Goal: Task Accomplishment & Management: Use online tool/utility

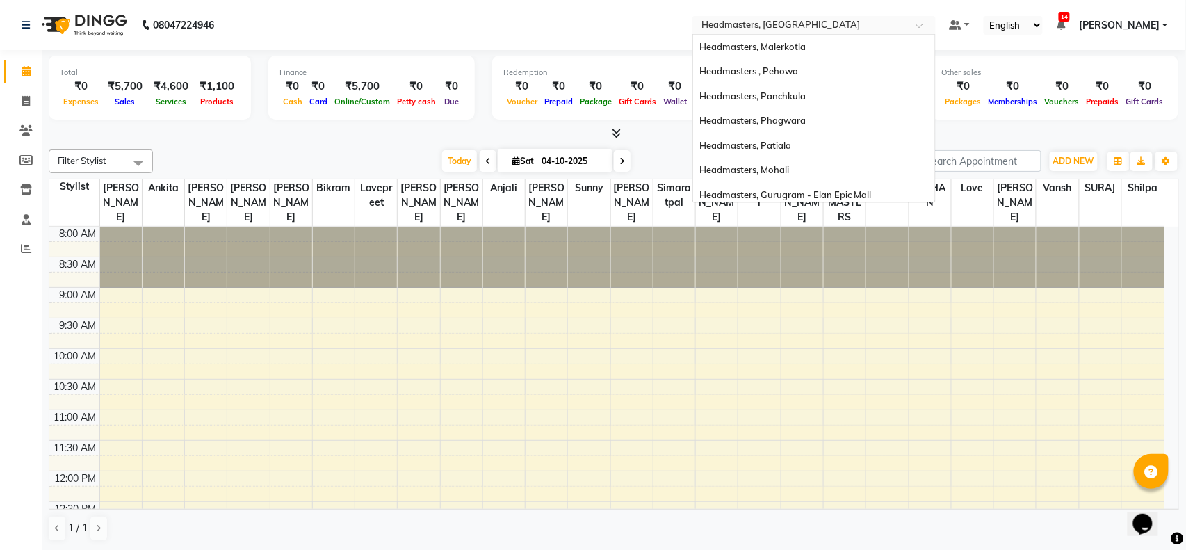
click at [786, 29] on input "text" at bounding box center [800, 26] width 202 height 14
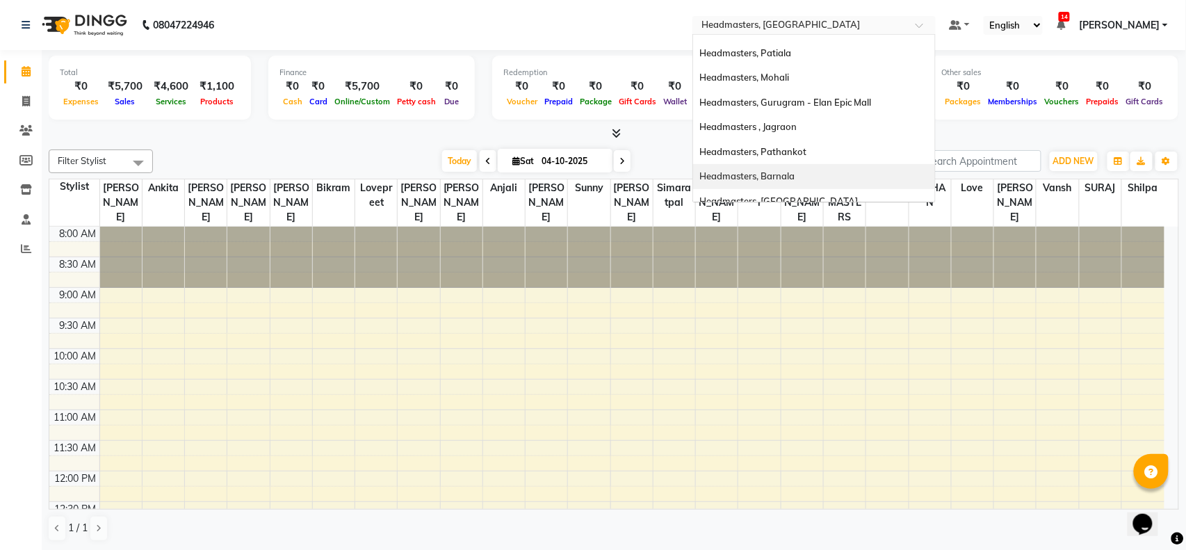
click at [795, 181] on span "Headmasters, Barnala" at bounding box center [747, 175] width 95 height 11
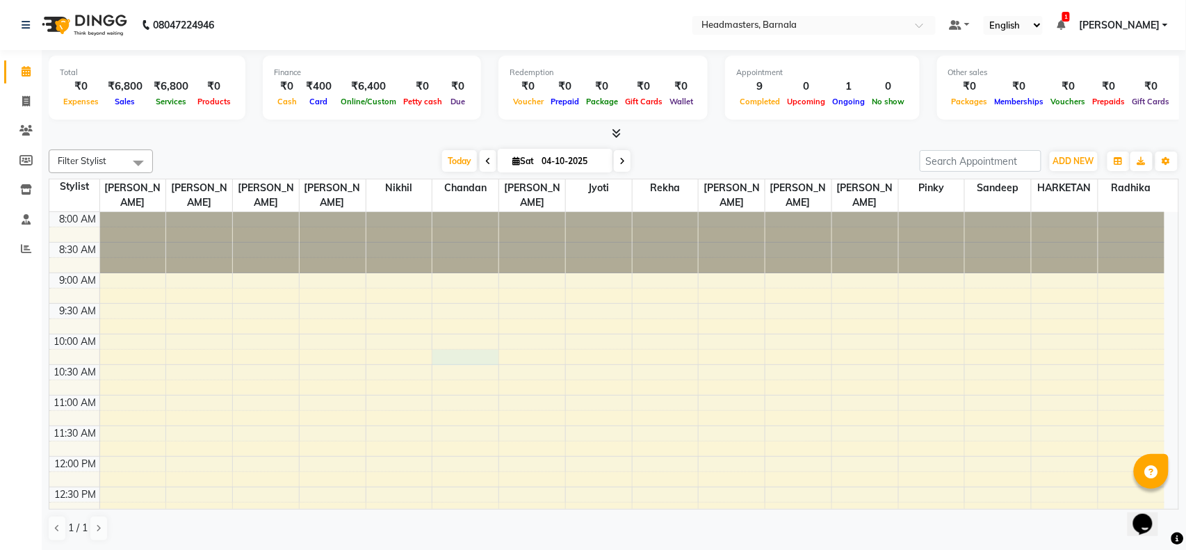
click at [17, 249] on span at bounding box center [26, 249] width 24 height 16
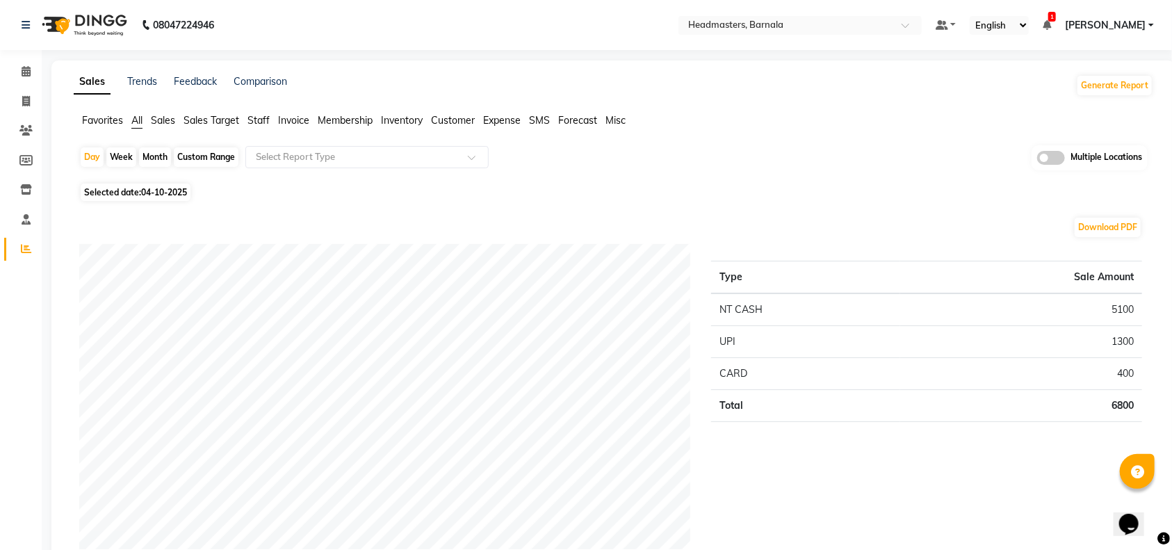
click at [158, 117] on span "Sales" at bounding box center [163, 120] width 24 height 13
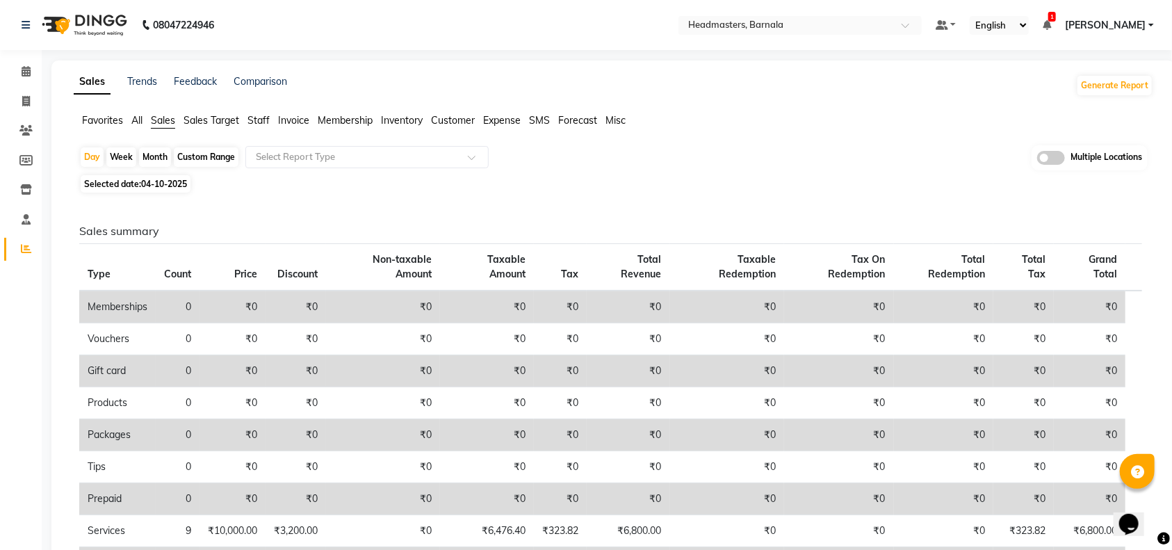
click at [203, 158] on div "Custom Range" at bounding box center [206, 156] width 65 height 19
select select "10"
select select "2025"
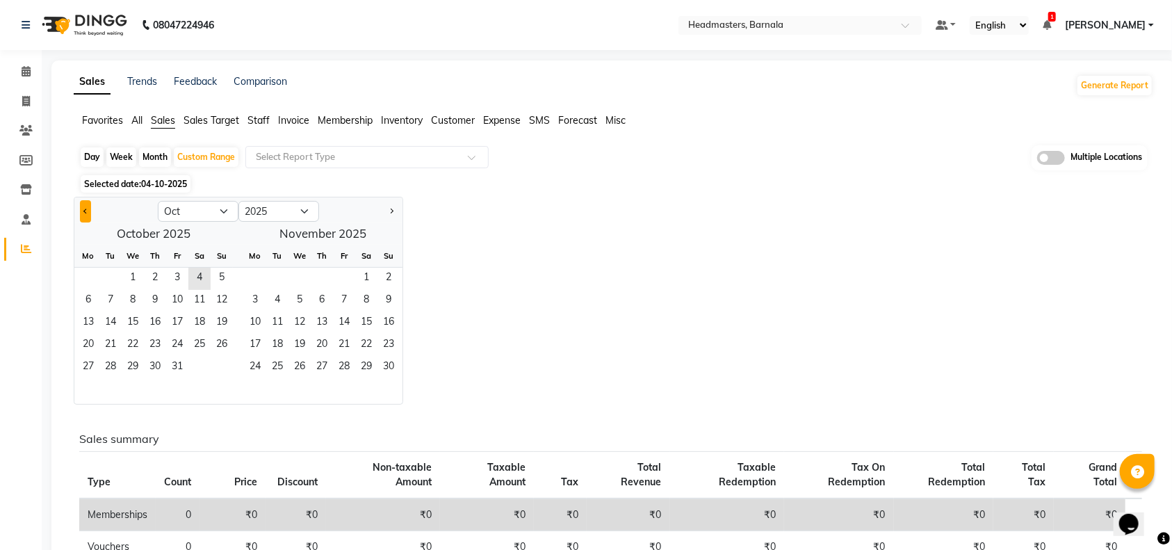
click at [82, 205] on button "Previous month" at bounding box center [85, 211] width 11 height 22
click at [86, 210] on span "Previous month" at bounding box center [85, 210] width 5 height 5
select select "8"
click at [174, 282] on span "1" at bounding box center [177, 279] width 22 height 22
click at [218, 365] on span "31" at bounding box center [222, 368] width 22 height 22
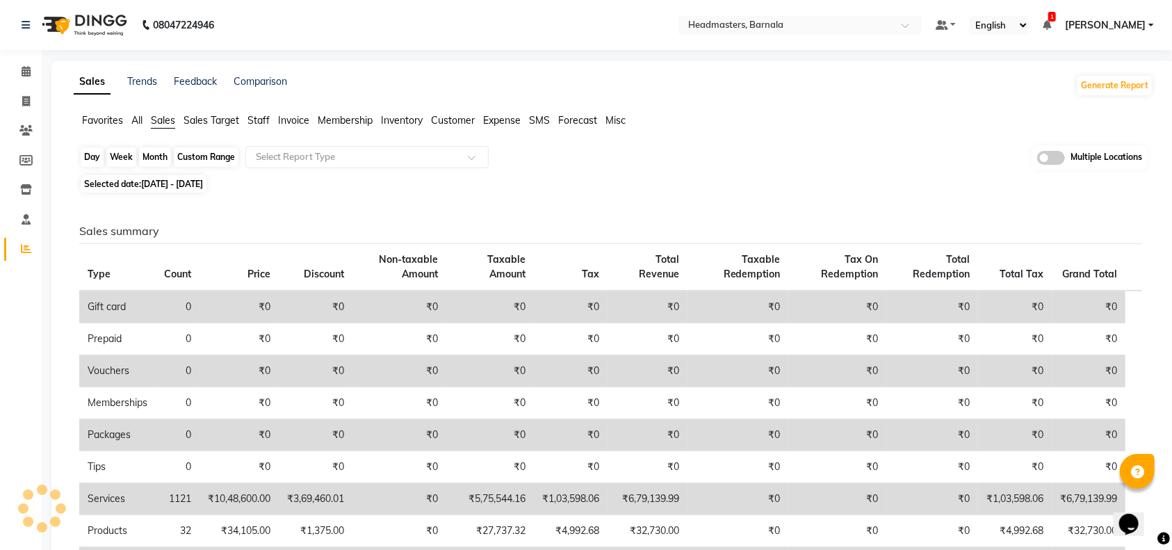
click at [198, 150] on div "Custom Range" at bounding box center [206, 156] width 65 height 19
select select "8"
select select "2025"
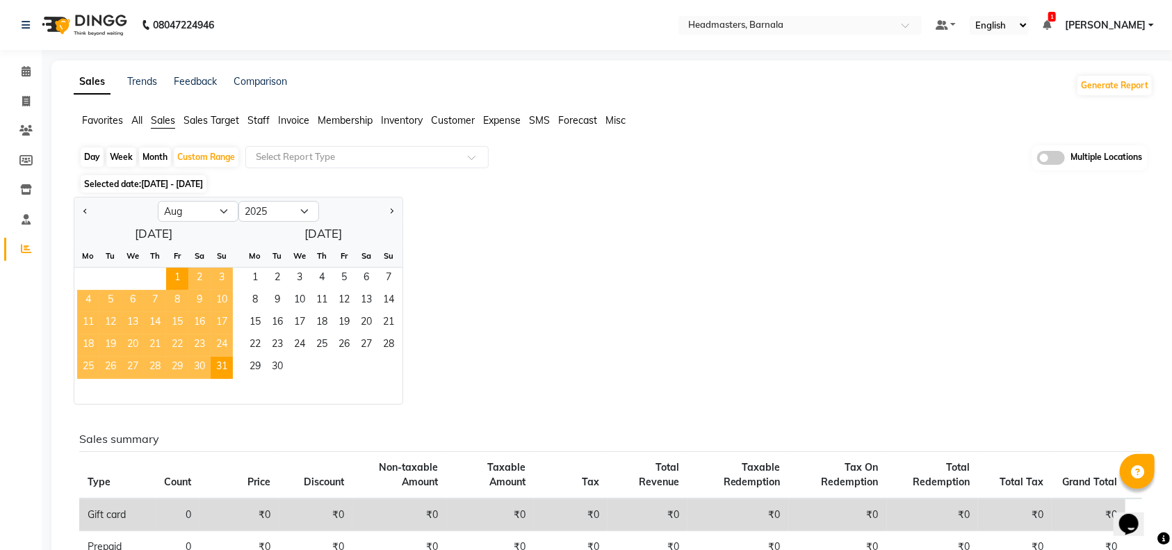
click at [78, 210] on div at bounding box center [115, 211] width 83 height 22
click at [85, 212] on span "Previous month" at bounding box center [85, 210] width 5 height 5
select select "7"
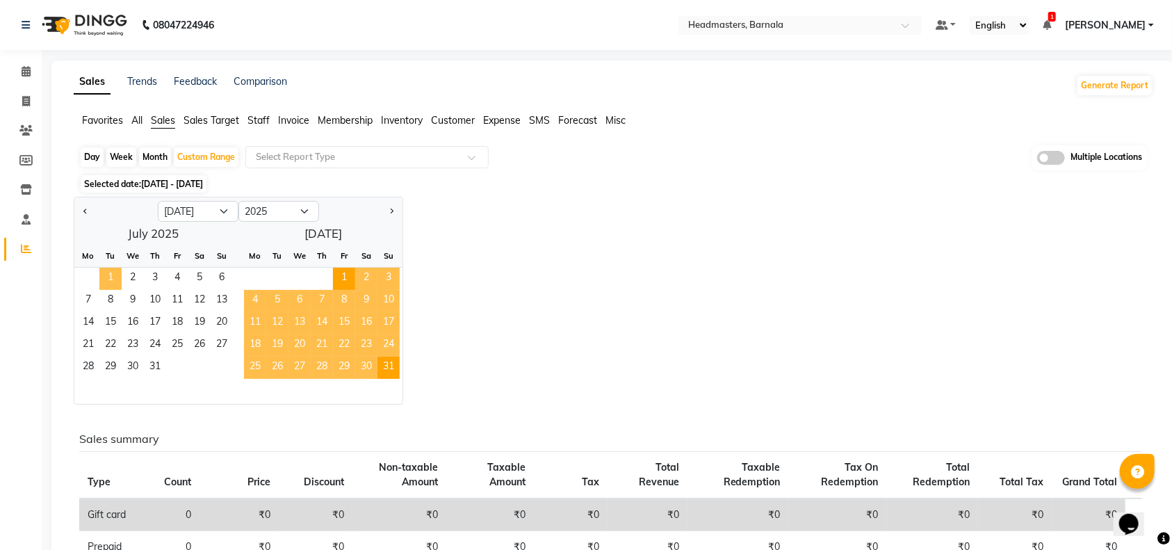
click at [108, 273] on span "1" at bounding box center [110, 279] width 22 height 22
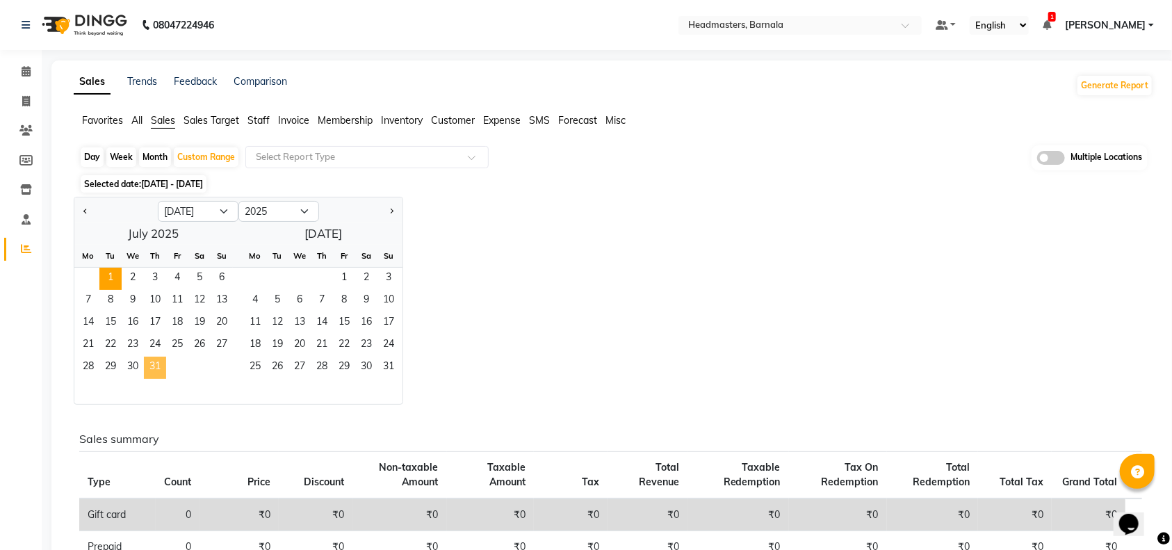
click at [151, 368] on span "31" at bounding box center [155, 368] width 22 height 22
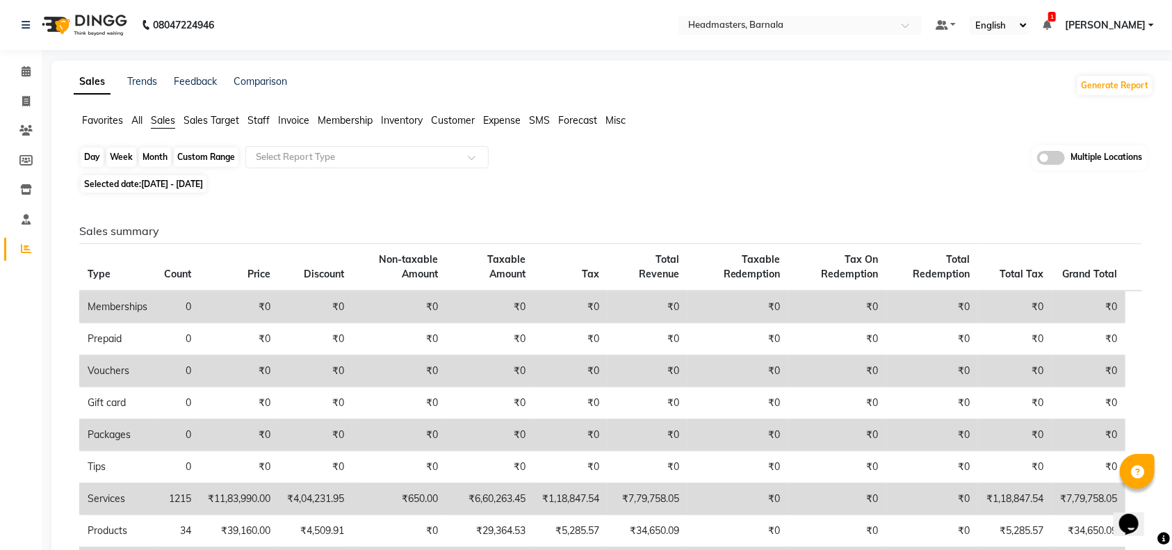
click at [213, 156] on div "Custom Range" at bounding box center [206, 156] width 65 height 19
select select "7"
select select "2025"
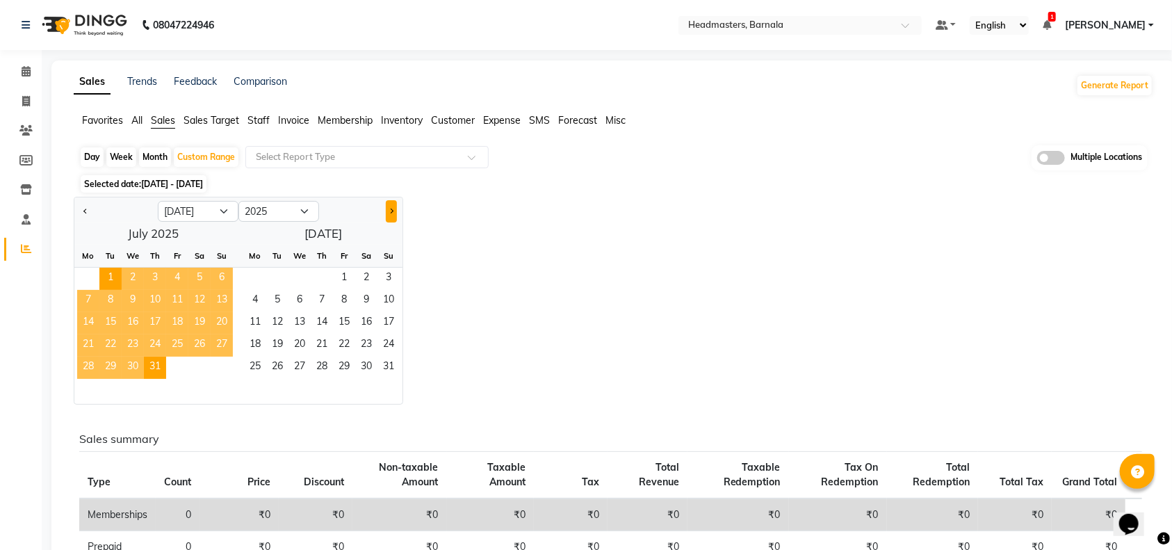
click at [387, 210] on button "Next month" at bounding box center [391, 211] width 11 height 22
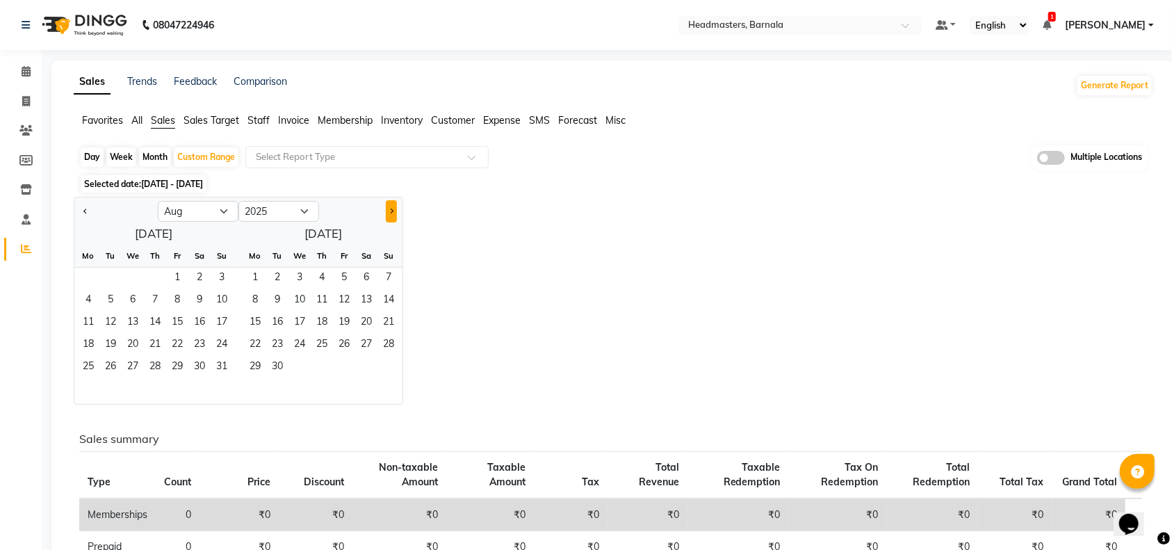
click at [389, 216] on button "Next month" at bounding box center [391, 211] width 11 height 22
select select "9"
click at [90, 277] on span "1" at bounding box center [88, 279] width 22 height 22
click at [113, 366] on span "30" at bounding box center [110, 368] width 22 height 22
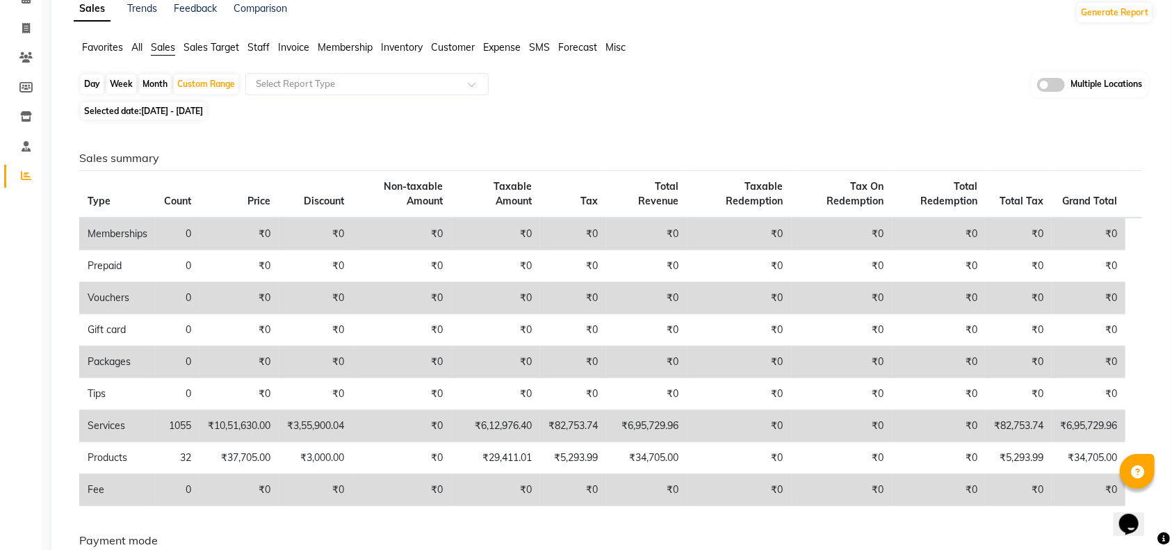
scroll to position [185, 0]
